Goal: Transaction & Acquisition: Purchase product/service

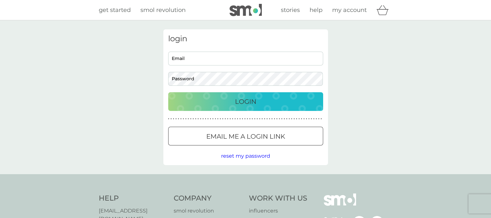
type input "[PERSON_NAME][EMAIL_ADDRESS][PERSON_NAME][DOMAIN_NAME]"
click at [254, 100] on p "Login" at bounding box center [245, 101] width 21 height 10
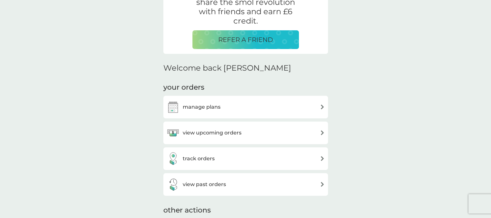
scroll to position [138, 0]
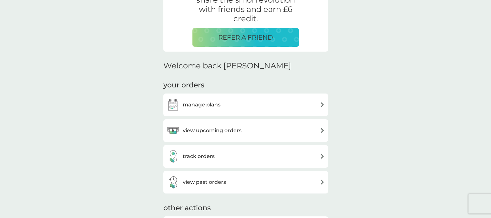
click at [295, 104] on div "manage plans" at bounding box center [246, 104] width 158 height 13
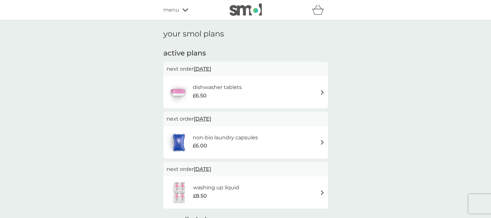
click at [187, 11] on icon at bounding box center [185, 10] width 6 height 4
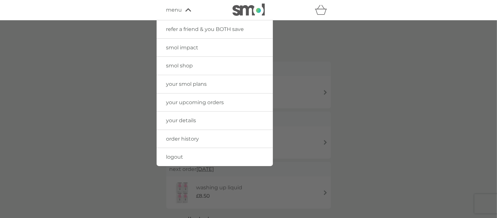
click at [191, 61] on link "smol shop" at bounding box center [215, 66] width 116 height 18
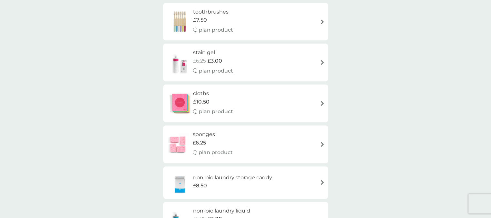
scroll to position [403, 0]
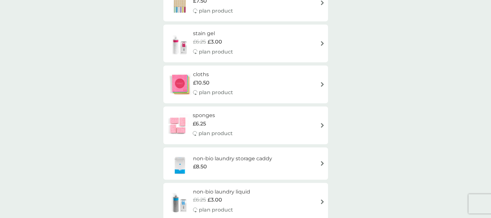
click at [233, 168] on div "£8.50" at bounding box center [232, 167] width 79 height 8
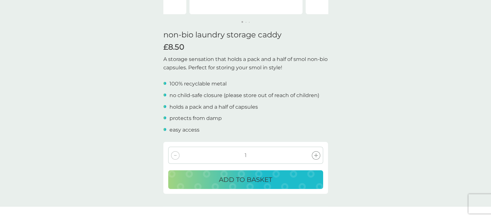
scroll to position [161, 0]
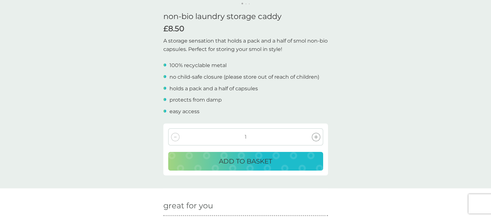
click at [243, 162] on p "ADD TO BASKET" at bounding box center [245, 161] width 53 height 10
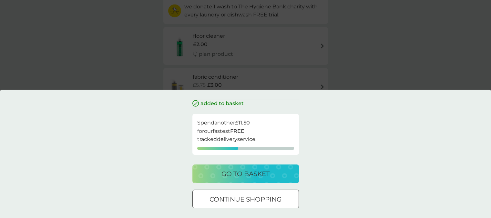
scroll to position [81, 0]
click at [251, 197] on div at bounding box center [245, 199] width 23 height 7
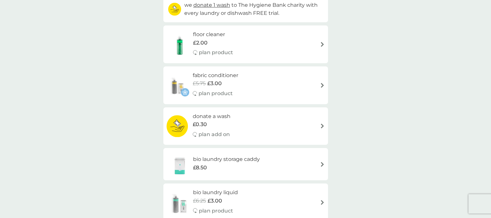
click at [257, 84] on div "fabric conditioner £5.75 £3.00 plan product" at bounding box center [246, 85] width 158 height 28
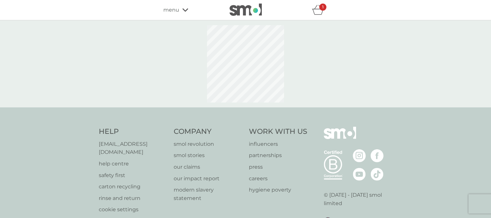
select select "182"
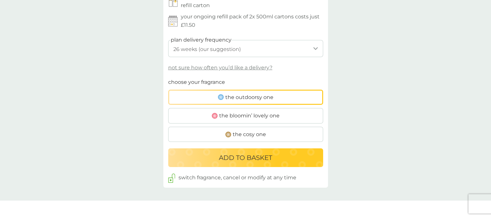
scroll to position [363, 0]
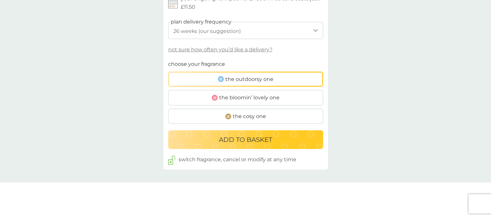
click at [256, 137] on p "ADD TO BASKET" at bounding box center [245, 140] width 53 height 10
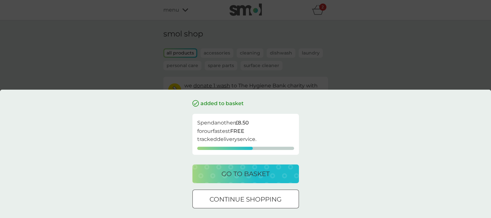
click at [239, 197] on div at bounding box center [238, 199] width 4 height 4
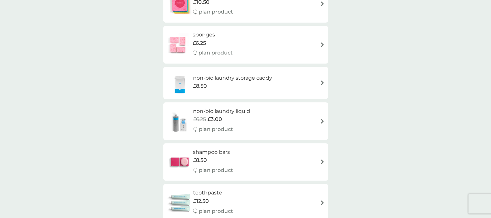
scroll to position [524, 0]
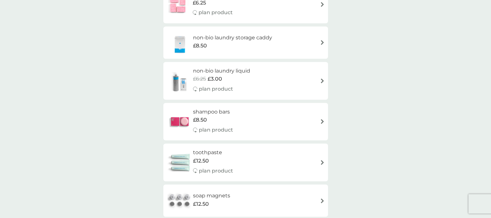
click at [205, 158] on span "£12.50" at bounding box center [201, 161] width 16 height 8
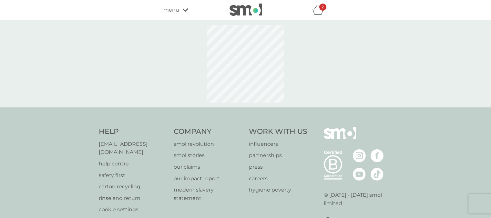
select select "91"
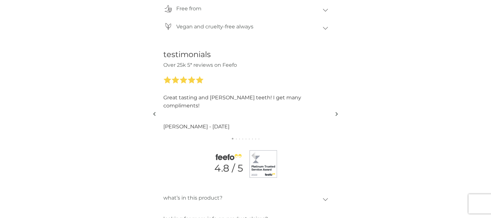
scroll to position [605, 0]
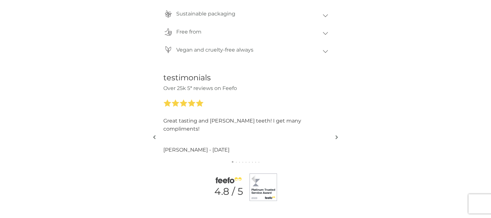
click at [337, 136] on img "button" at bounding box center [336, 137] width 3 height 5
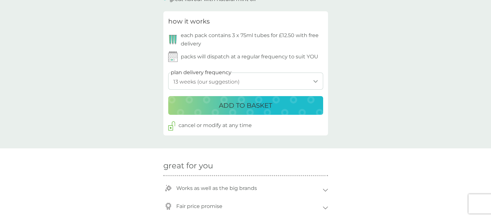
scroll to position [323, 0]
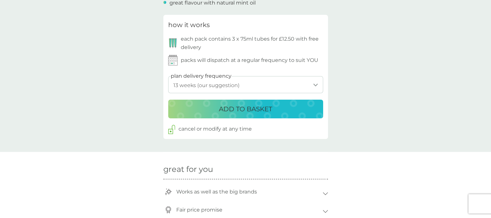
click at [264, 107] on p "ADD TO BASKET" at bounding box center [245, 109] width 53 height 10
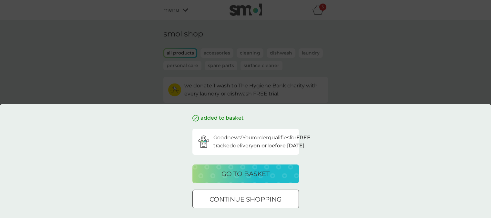
click at [260, 176] on p "go to basket" at bounding box center [245, 174] width 48 height 10
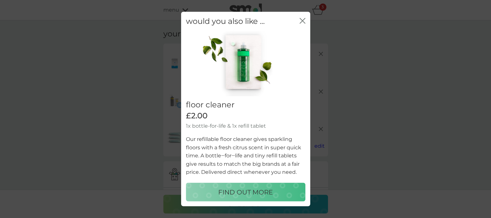
click at [302, 19] on icon "close" at bounding box center [302, 21] width 6 height 6
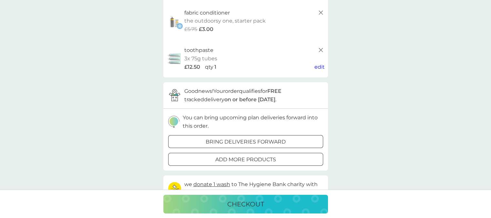
scroll to position [81, 0]
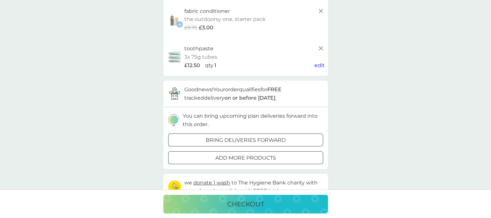
click at [251, 205] on p "checkout" at bounding box center [245, 204] width 37 height 10
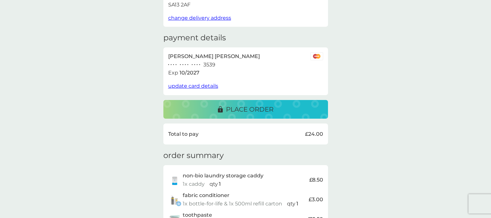
scroll to position [121, 0]
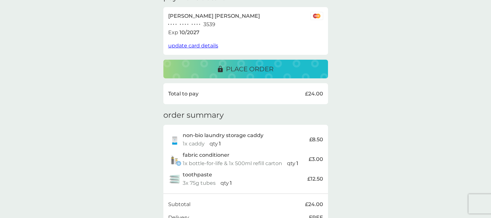
click at [257, 69] on p "place order" at bounding box center [249, 69] width 47 height 10
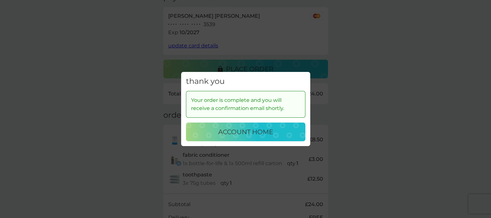
click at [255, 129] on p "account home" at bounding box center [245, 132] width 55 height 10
